Goal: Check status: Check status

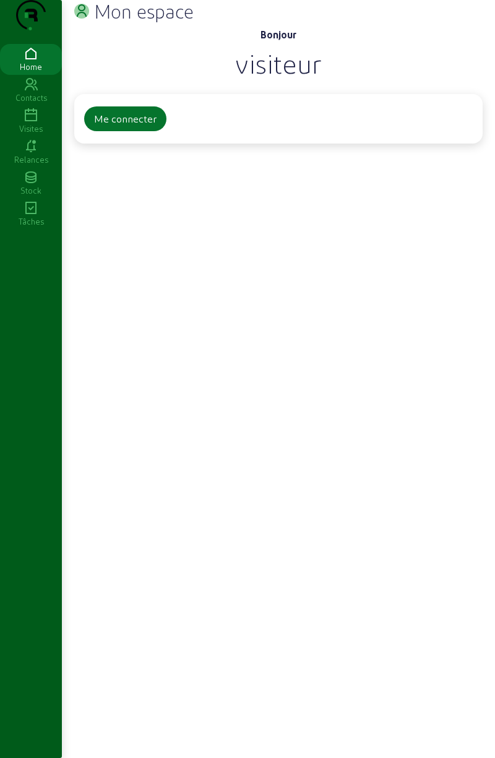
click at [32, 123] on icon at bounding box center [31, 115] width 62 height 15
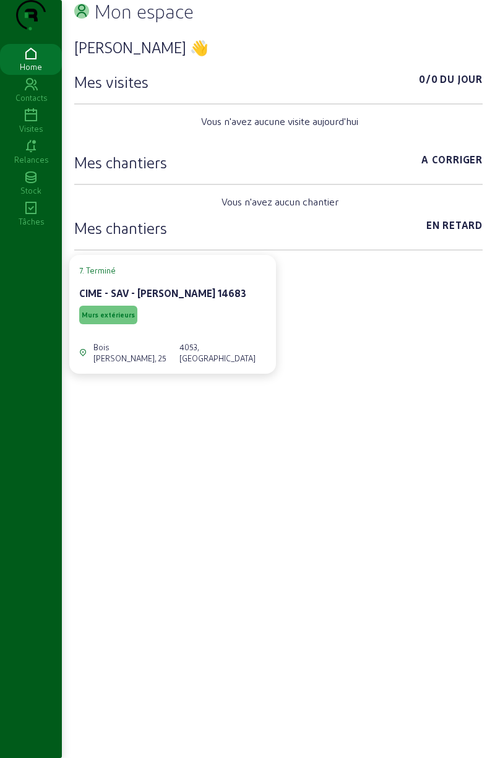
click at [33, 123] on icon at bounding box center [31, 115] width 62 height 15
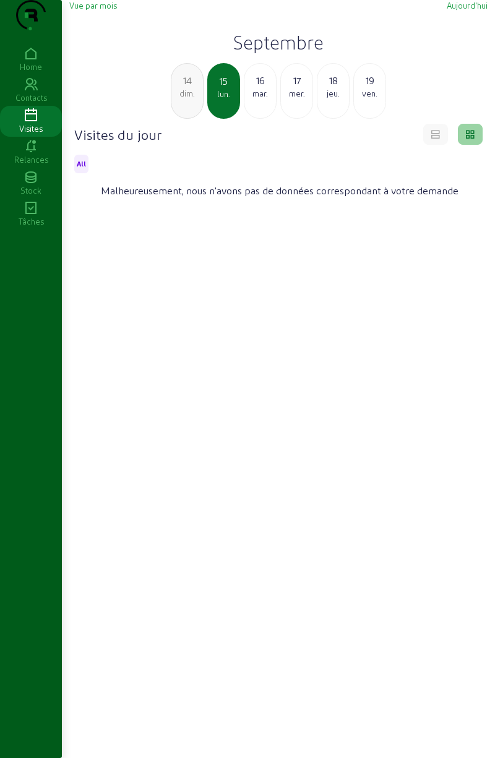
click at [187, 88] on div "14" at bounding box center [187, 80] width 32 height 15
click at [187, 88] on div "13" at bounding box center [187, 80] width 32 height 15
click at [186, 88] on div "12" at bounding box center [187, 80] width 32 height 15
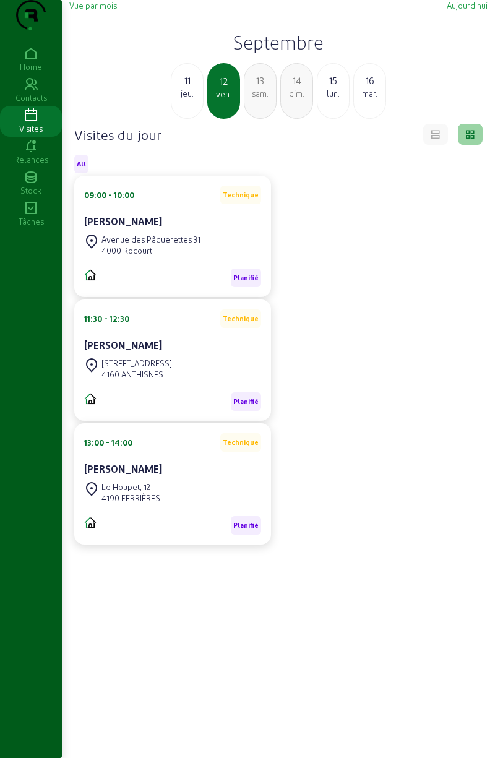
click at [193, 99] on div "jeu." at bounding box center [187, 93] width 32 height 11
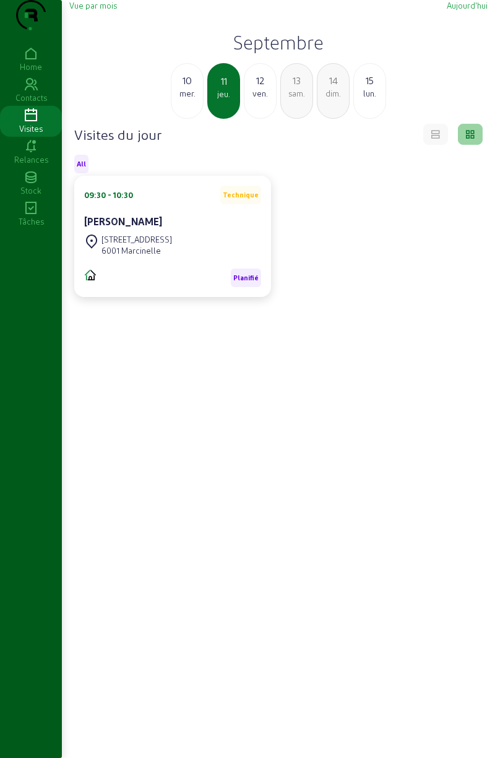
click at [186, 99] on div "mer." at bounding box center [187, 93] width 32 height 11
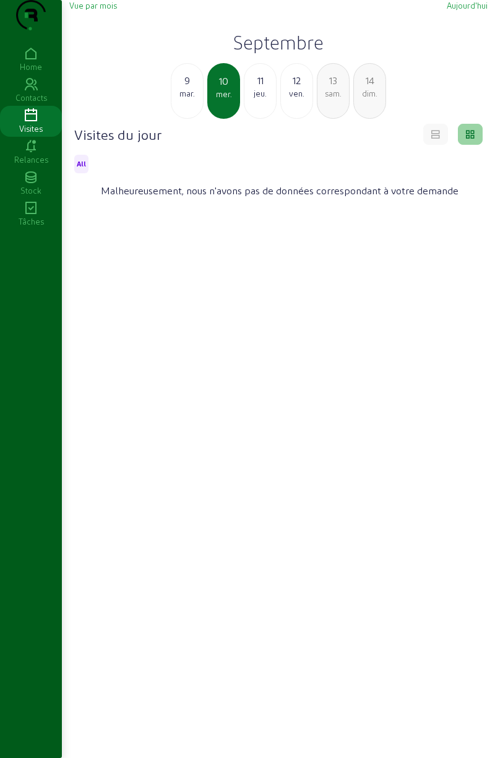
click at [189, 88] on div "9" at bounding box center [187, 80] width 32 height 15
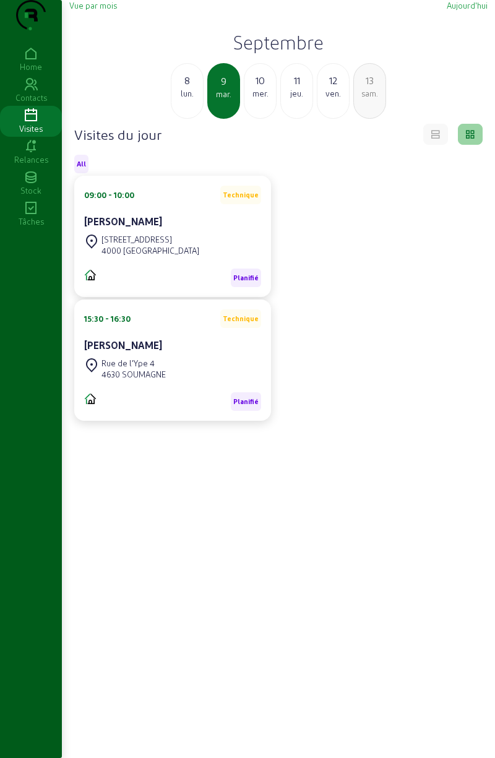
click at [191, 99] on div "lun." at bounding box center [187, 93] width 32 height 11
click at [183, 99] on div "dim." at bounding box center [187, 93] width 32 height 11
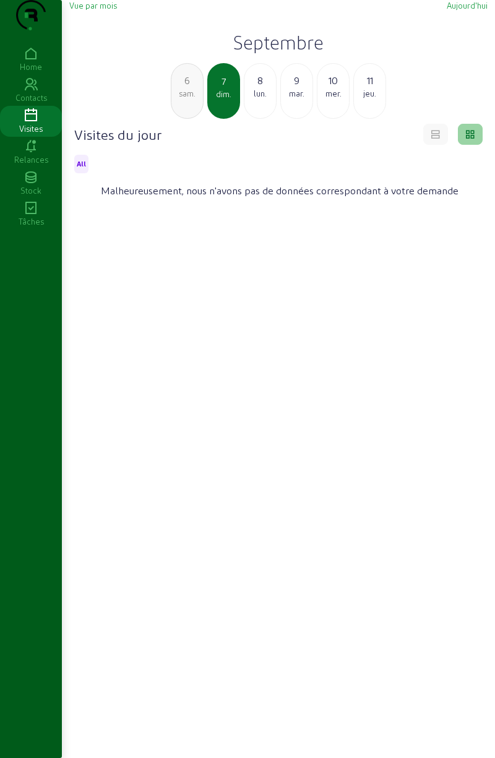
click at [194, 88] on div "6" at bounding box center [187, 80] width 32 height 15
click at [185, 99] on div "ven." at bounding box center [187, 93] width 32 height 11
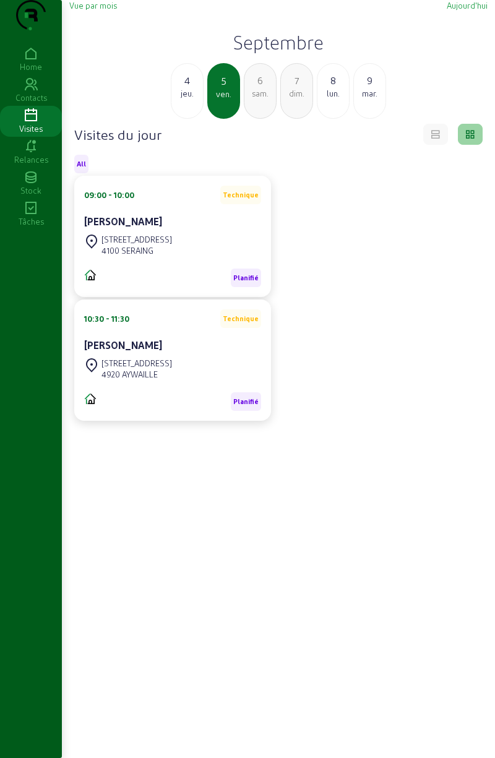
click at [187, 99] on div "jeu." at bounding box center [187, 93] width 32 height 11
click at [189, 88] on div "3" at bounding box center [187, 80] width 32 height 15
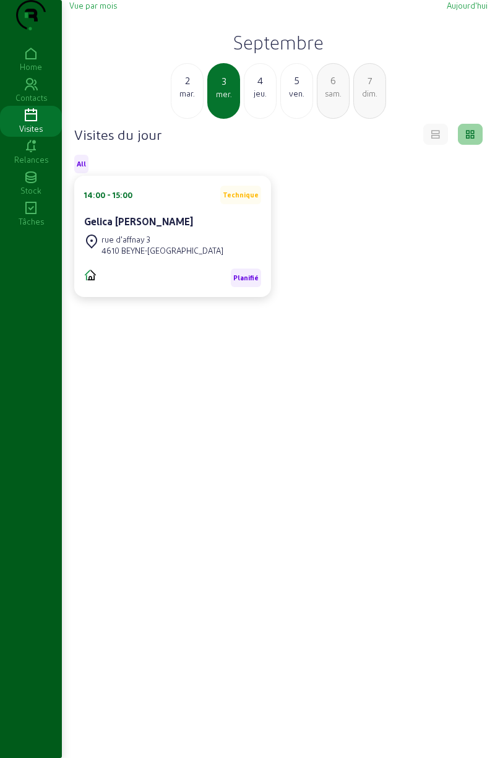
click at [259, 99] on div "jeu." at bounding box center [260, 93] width 32 height 11
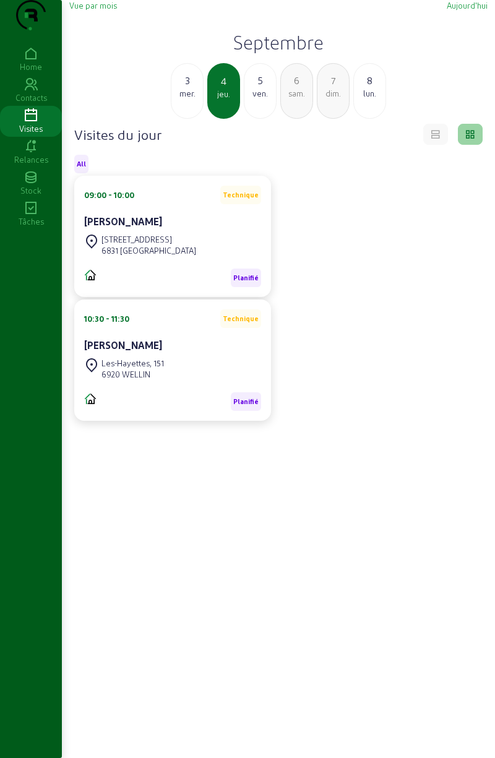
click at [255, 99] on div "ven." at bounding box center [260, 93] width 32 height 11
click at [260, 99] on div "sam." at bounding box center [260, 93] width 32 height 11
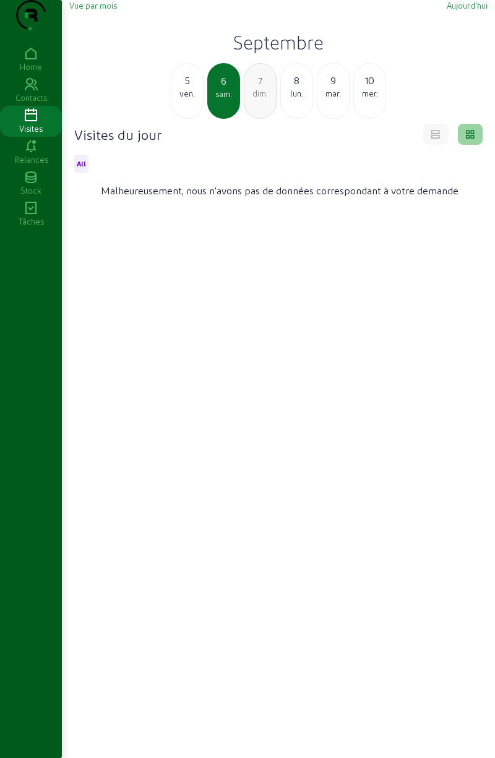
click at [251, 99] on div "dim." at bounding box center [260, 93] width 32 height 11
click at [261, 99] on div "lun." at bounding box center [260, 93] width 32 height 11
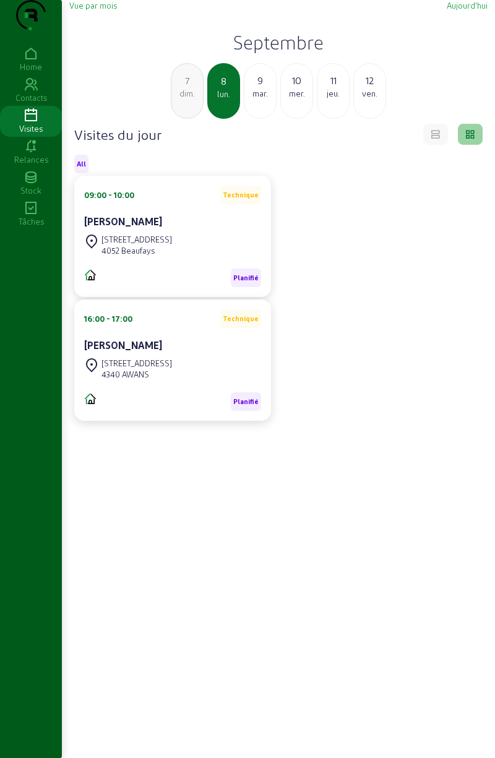
click at [261, 99] on div "mar." at bounding box center [260, 93] width 32 height 11
click at [259, 99] on div "mer." at bounding box center [260, 93] width 32 height 11
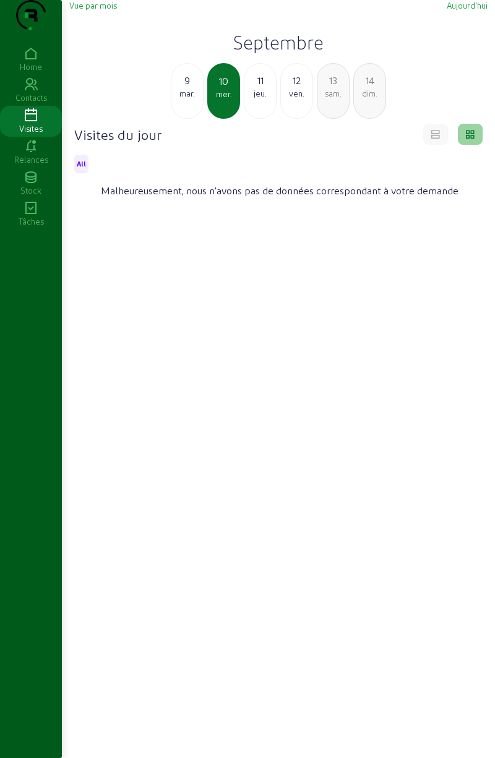
click at [262, 99] on div "jeu." at bounding box center [260, 93] width 32 height 11
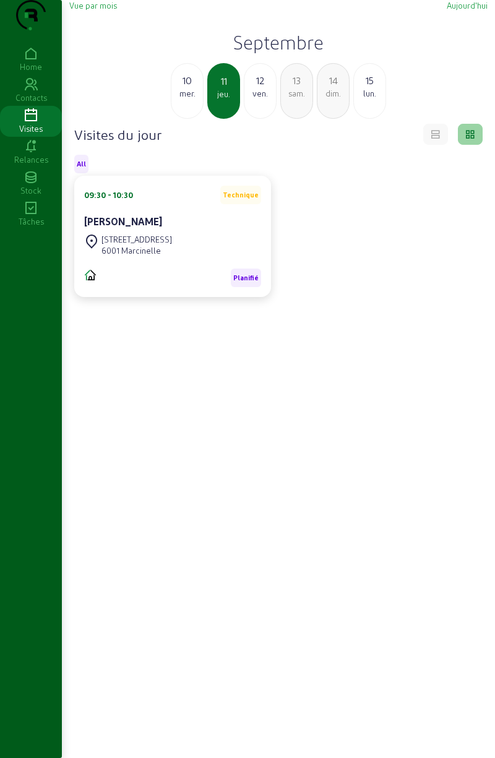
click at [259, 99] on div "ven." at bounding box center [260, 93] width 32 height 11
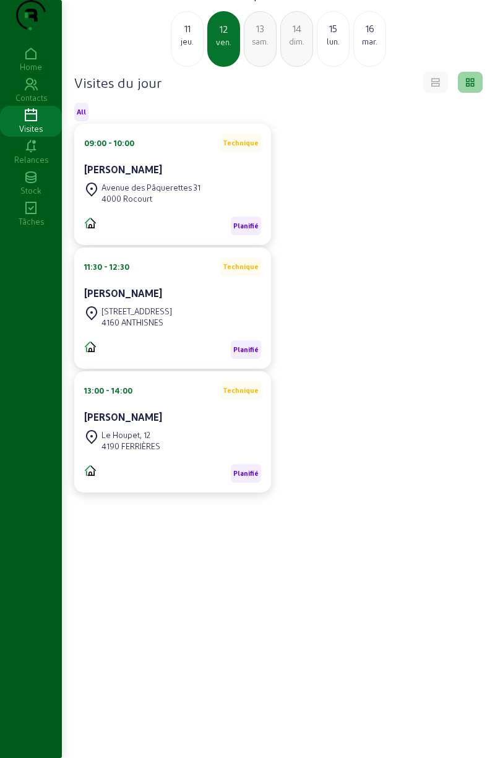
scroll to position [87, 0]
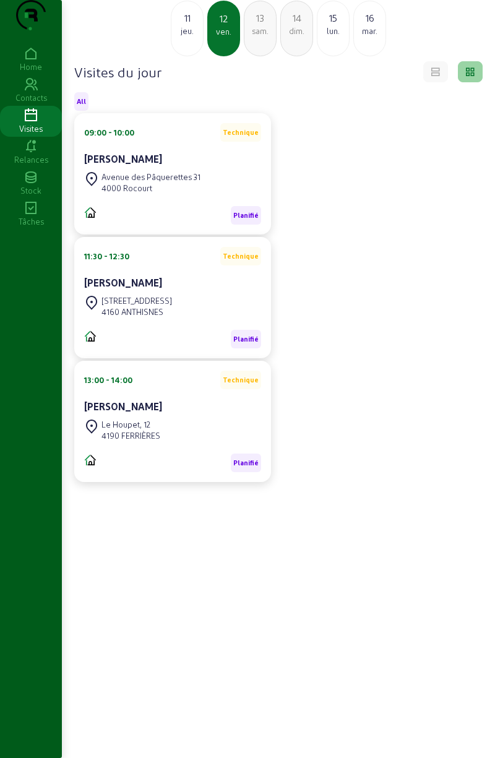
click at [294, 26] on div "dim." at bounding box center [297, 30] width 32 height 11
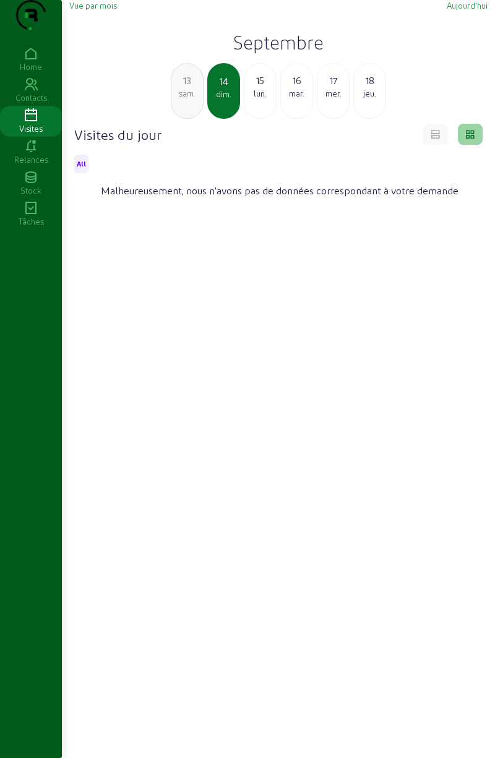
click at [261, 88] on div "15" at bounding box center [260, 80] width 32 height 15
click at [287, 99] on div "mer." at bounding box center [297, 93] width 32 height 11
click at [191, 88] on div "16" at bounding box center [187, 80] width 32 height 15
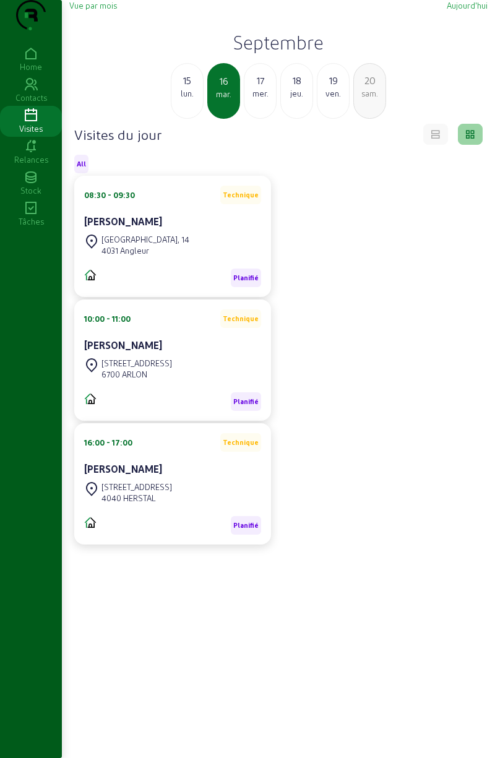
click at [334, 88] on div "19" at bounding box center [333, 80] width 32 height 15
click at [186, 99] on div "jeu." at bounding box center [187, 93] width 32 height 11
click at [192, 88] on div "17" at bounding box center [187, 80] width 32 height 15
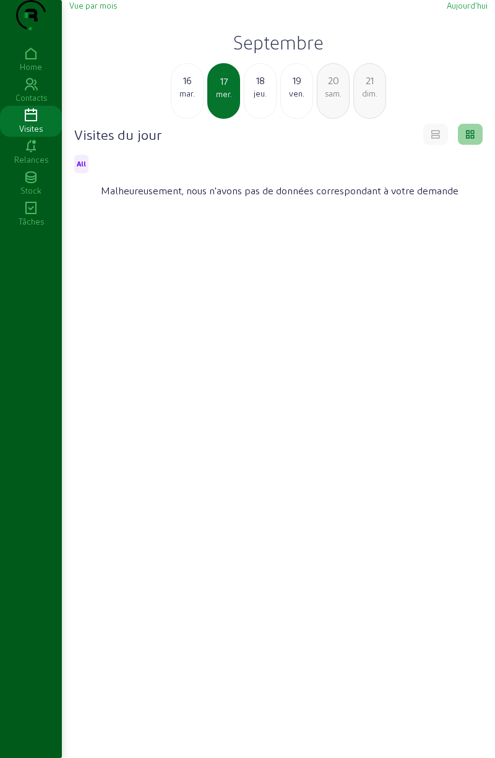
click at [185, 88] on div "16" at bounding box center [187, 80] width 32 height 15
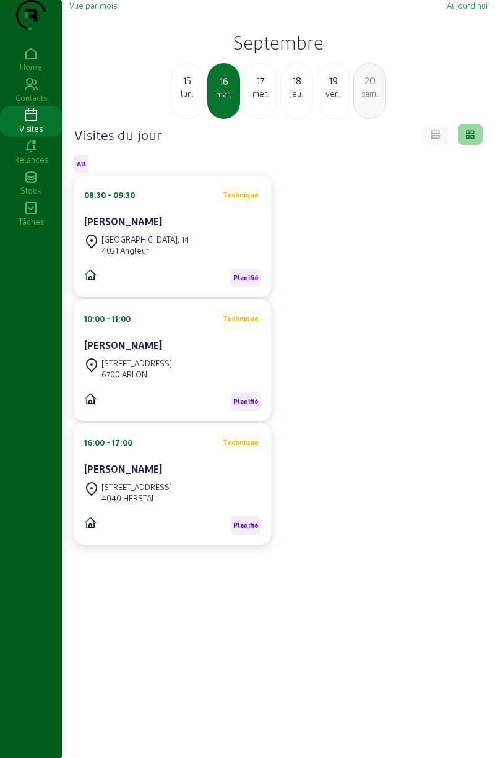
click at [190, 88] on div "15" at bounding box center [187, 80] width 32 height 15
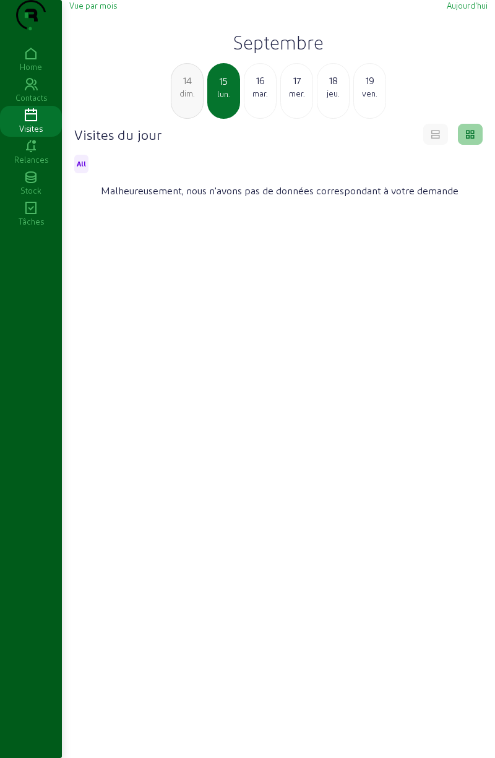
click at [252, 99] on div "mar." at bounding box center [260, 93] width 32 height 11
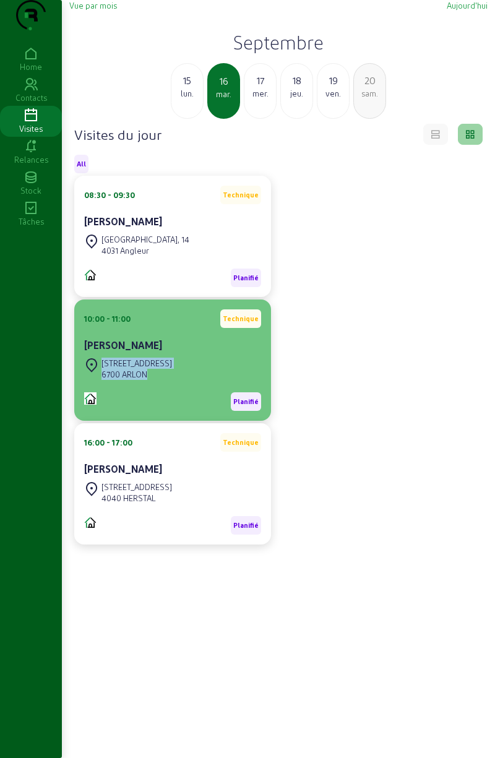
click at [207, 411] on div "Planifié" at bounding box center [172, 401] width 177 height 19
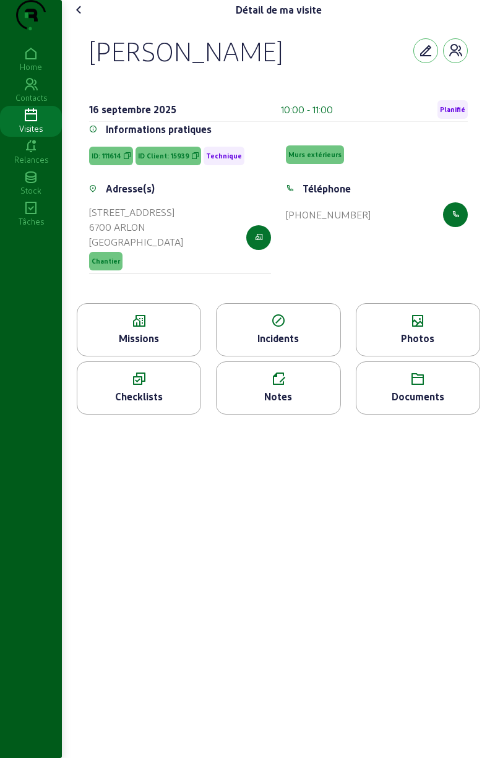
click at [85, 17] on icon at bounding box center [79, 9] width 15 height 15
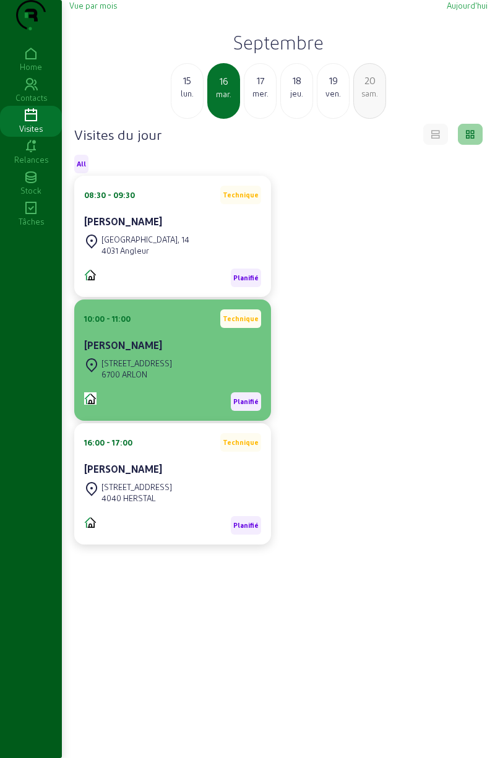
click at [213, 382] on div "Rue de Kleinbettingen, 27 6700 ARLON" at bounding box center [172, 368] width 177 height 27
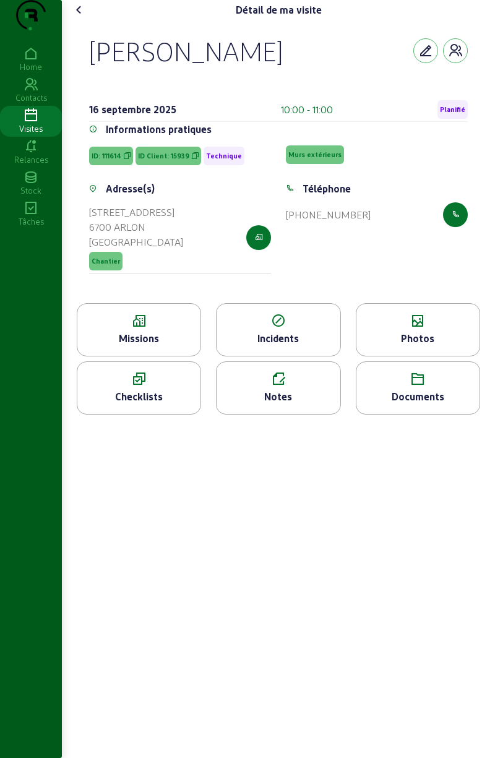
click at [85, 17] on icon at bounding box center [79, 9] width 15 height 15
